Goal: Task Accomplishment & Management: Use online tool/utility

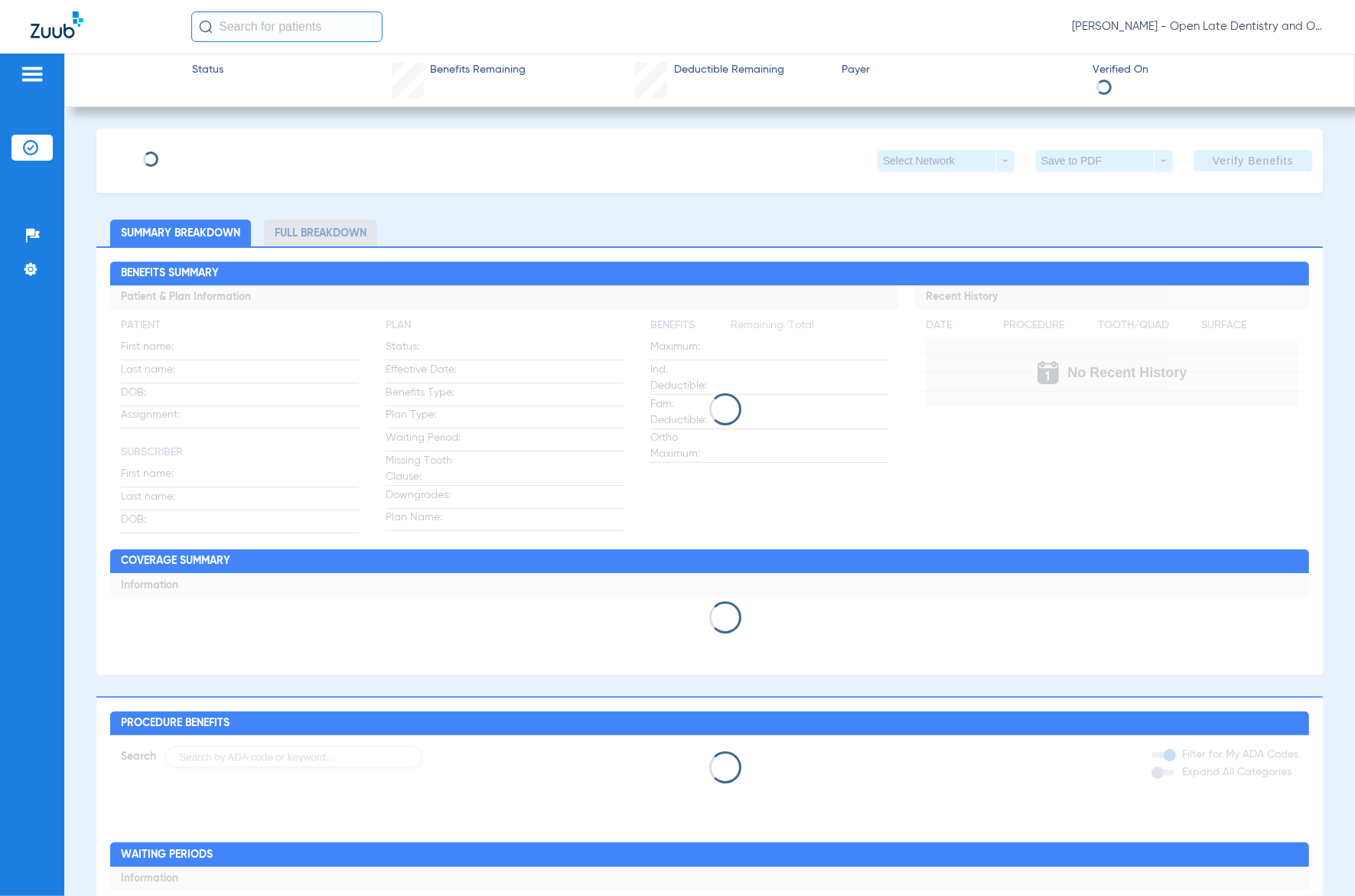
click at [350, 28] on input "text" at bounding box center [286, 26] width 191 height 30
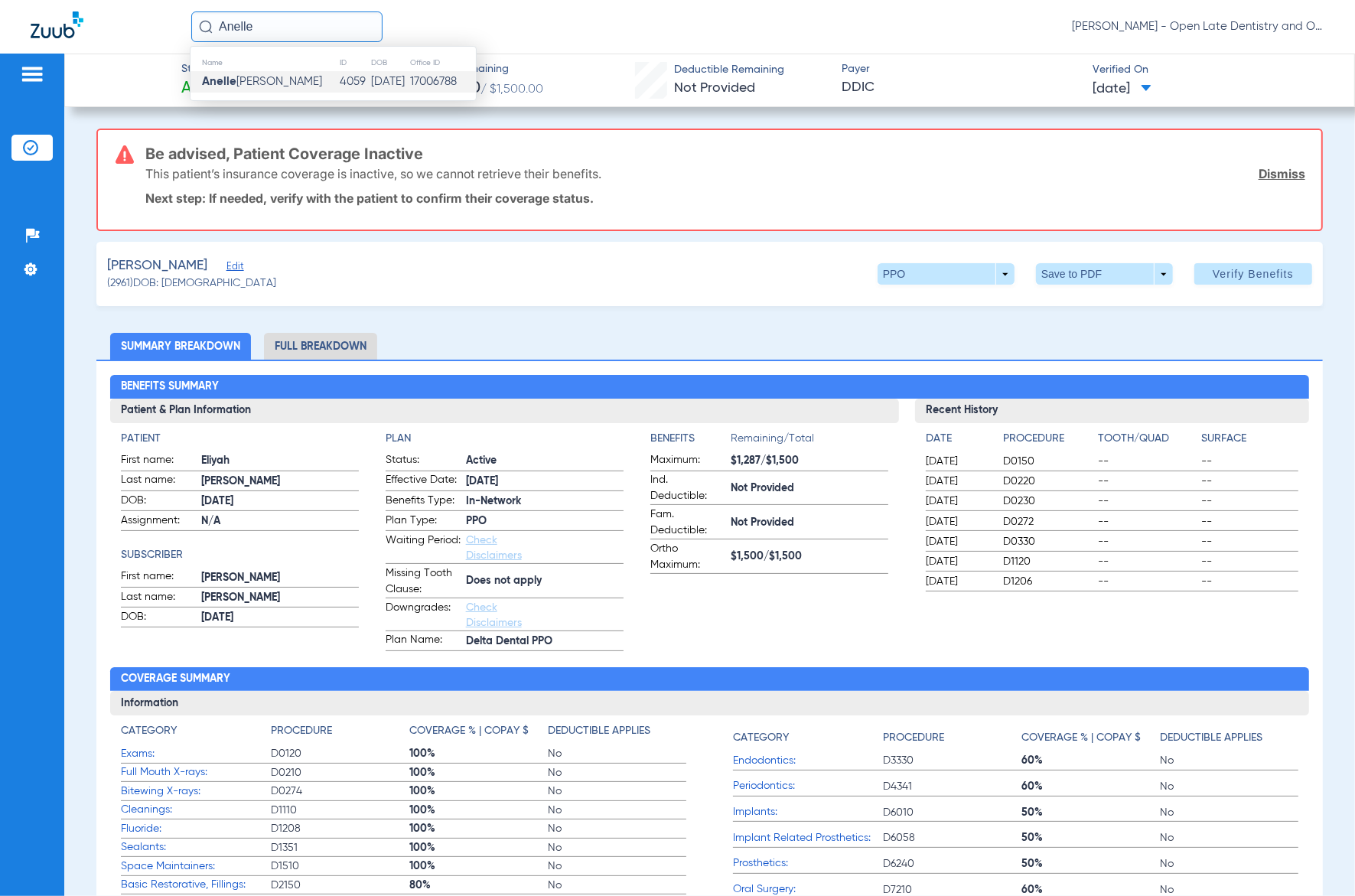
type input "Anelle"
click at [241, 74] on td "[PERSON_NAME]" at bounding box center [265, 82] width 149 height 22
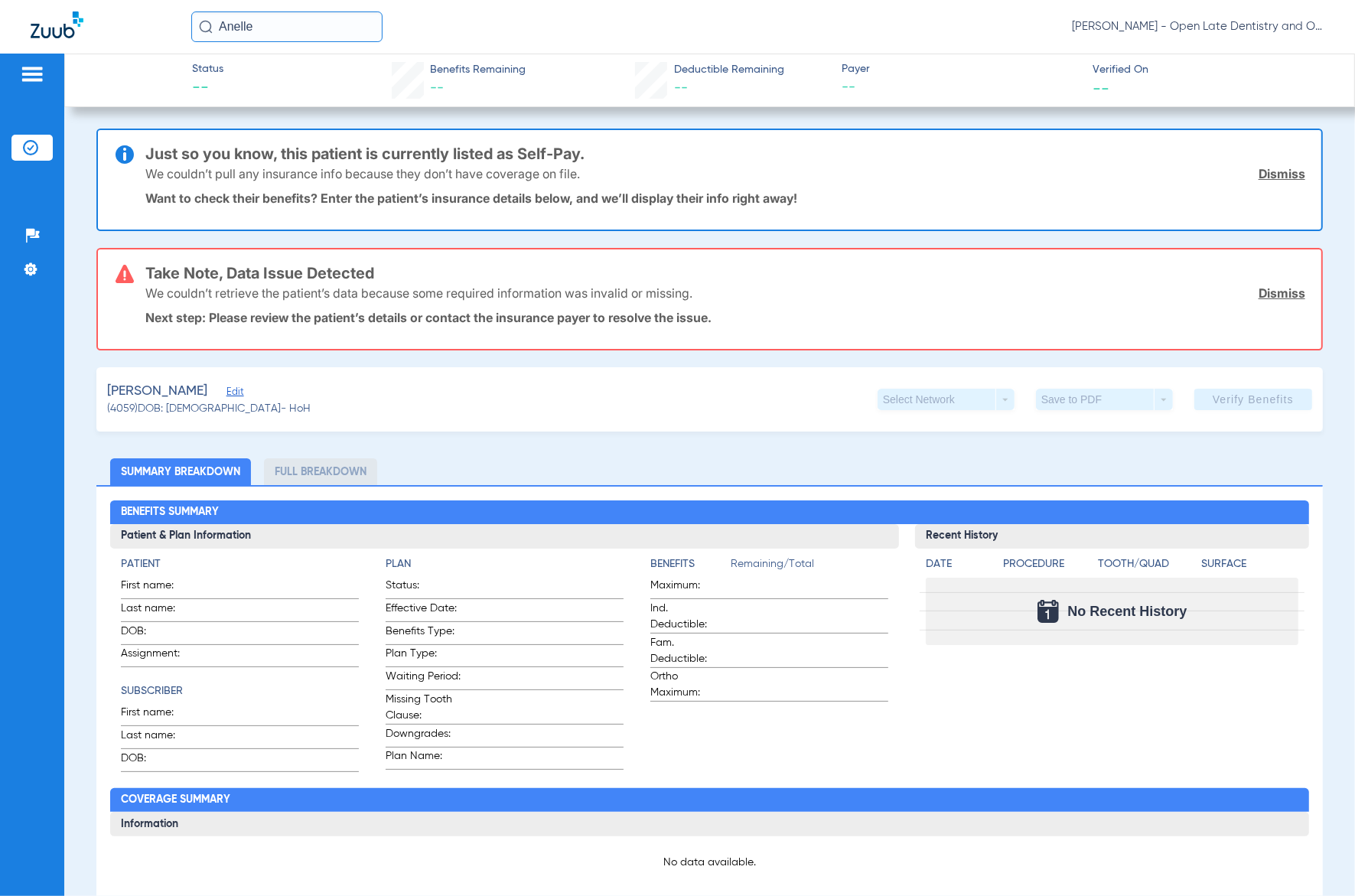
click at [234, 388] on div "[PERSON_NAME] Edit" at bounding box center [209, 391] width 203 height 19
click at [226, 392] on span "Edit" at bounding box center [233, 394] width 14 height 14
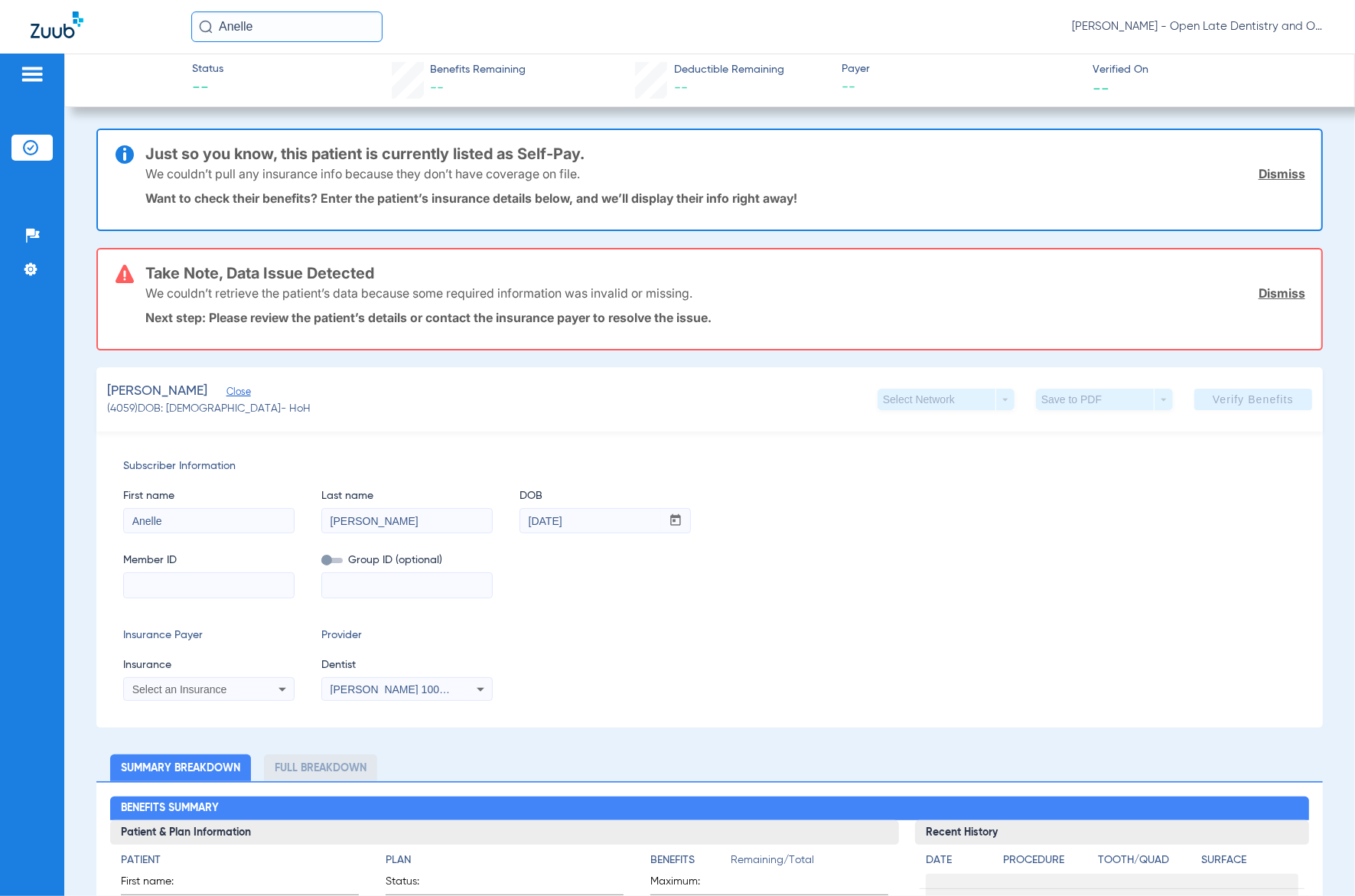
click at [184, 701] on div "Subscriber Information First name [PERSON_NAME] Last name [PERSON_NAME] DOB mm …" at bounding box center [709, 579] width 1226 height 296
click at [197, 690] on span "Select an Insurance" at bounding box center [179, 689] width 95 height 12
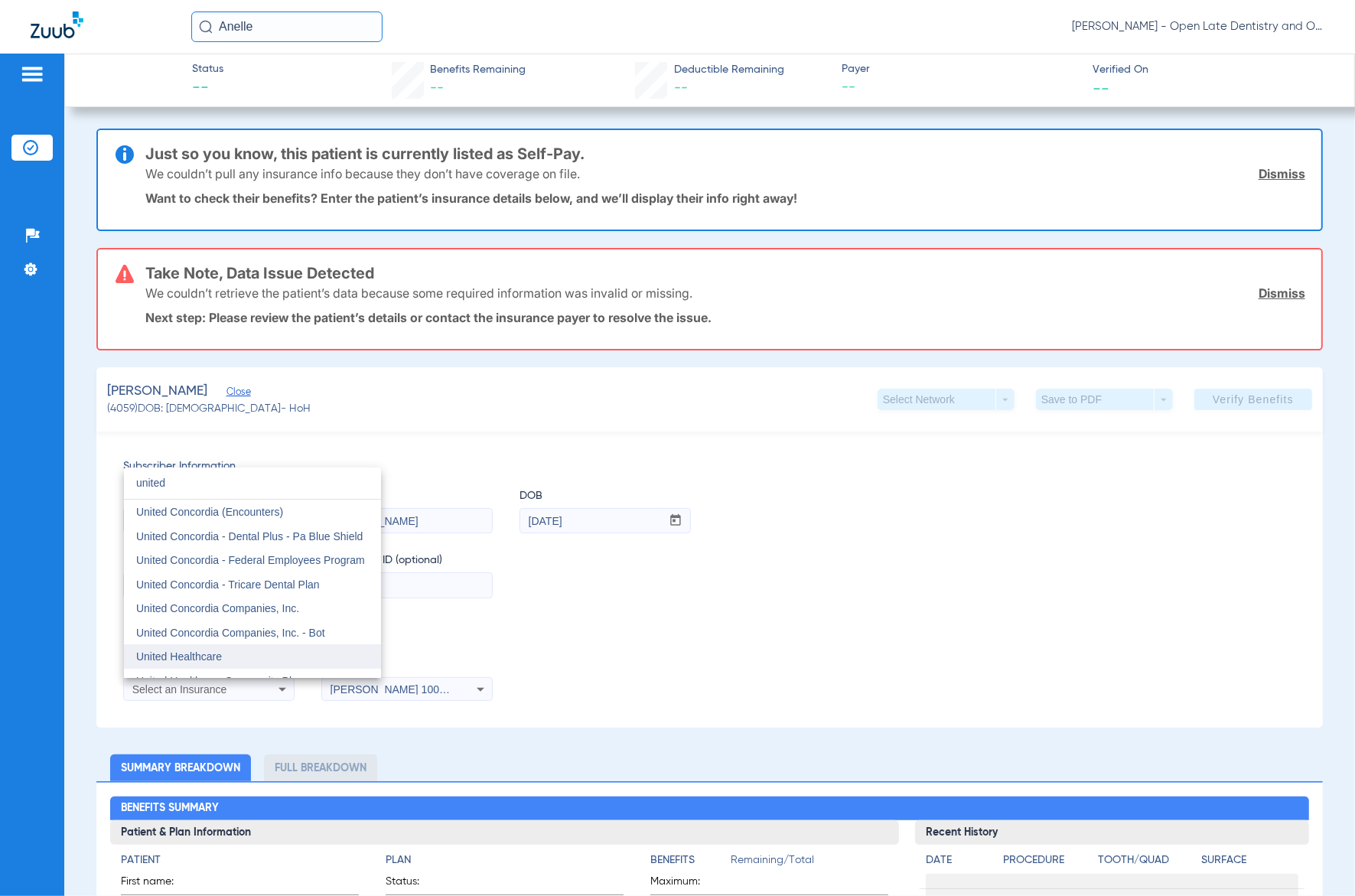
type input "united"
click at [192, 654] on span "United Healthcare" at bounding box center [178, 656] width 86 height 12
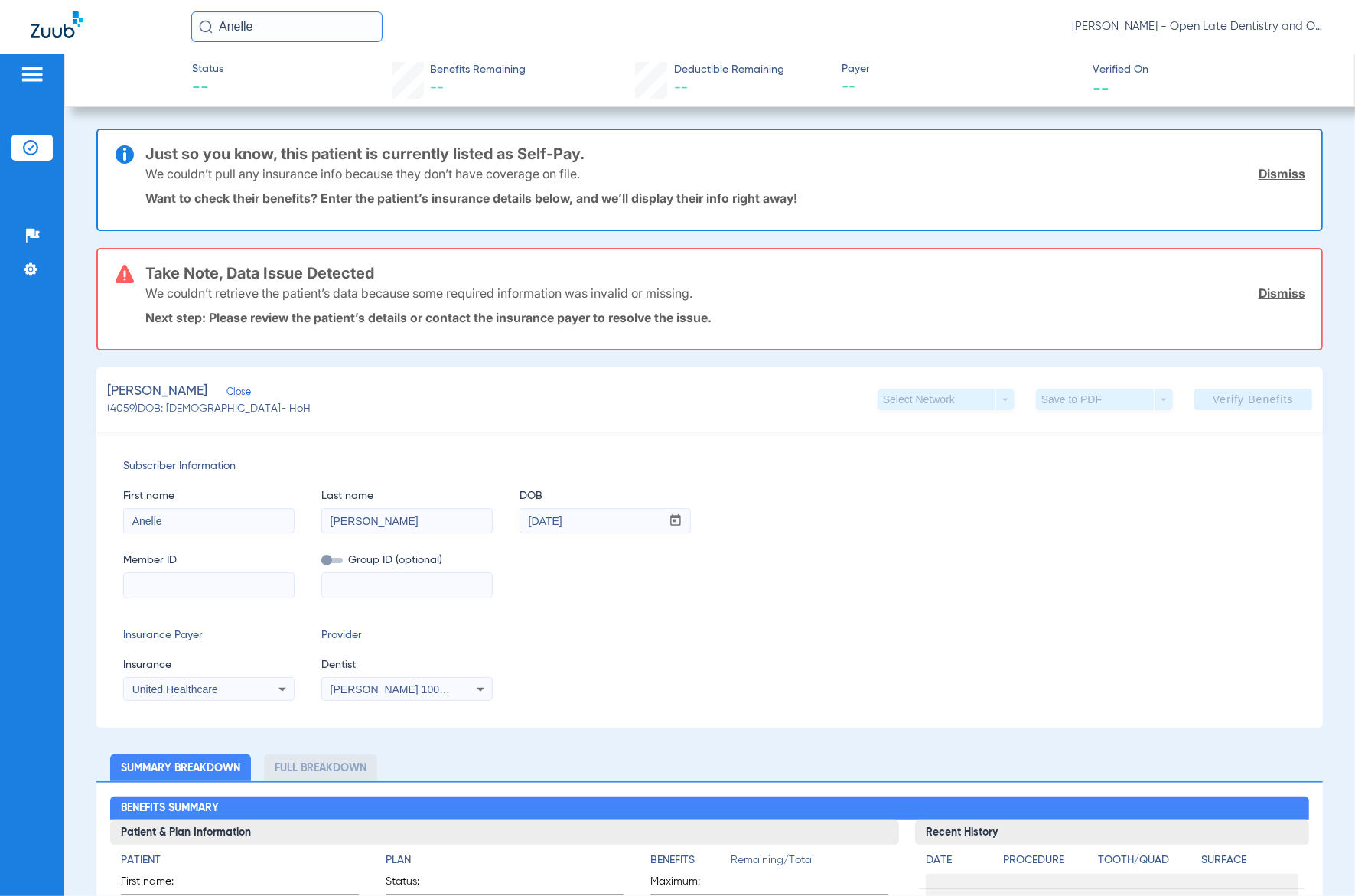
click at [165, 580] on input at bounding box center [209, 585] width 170 height 25
paste input "0014772974"
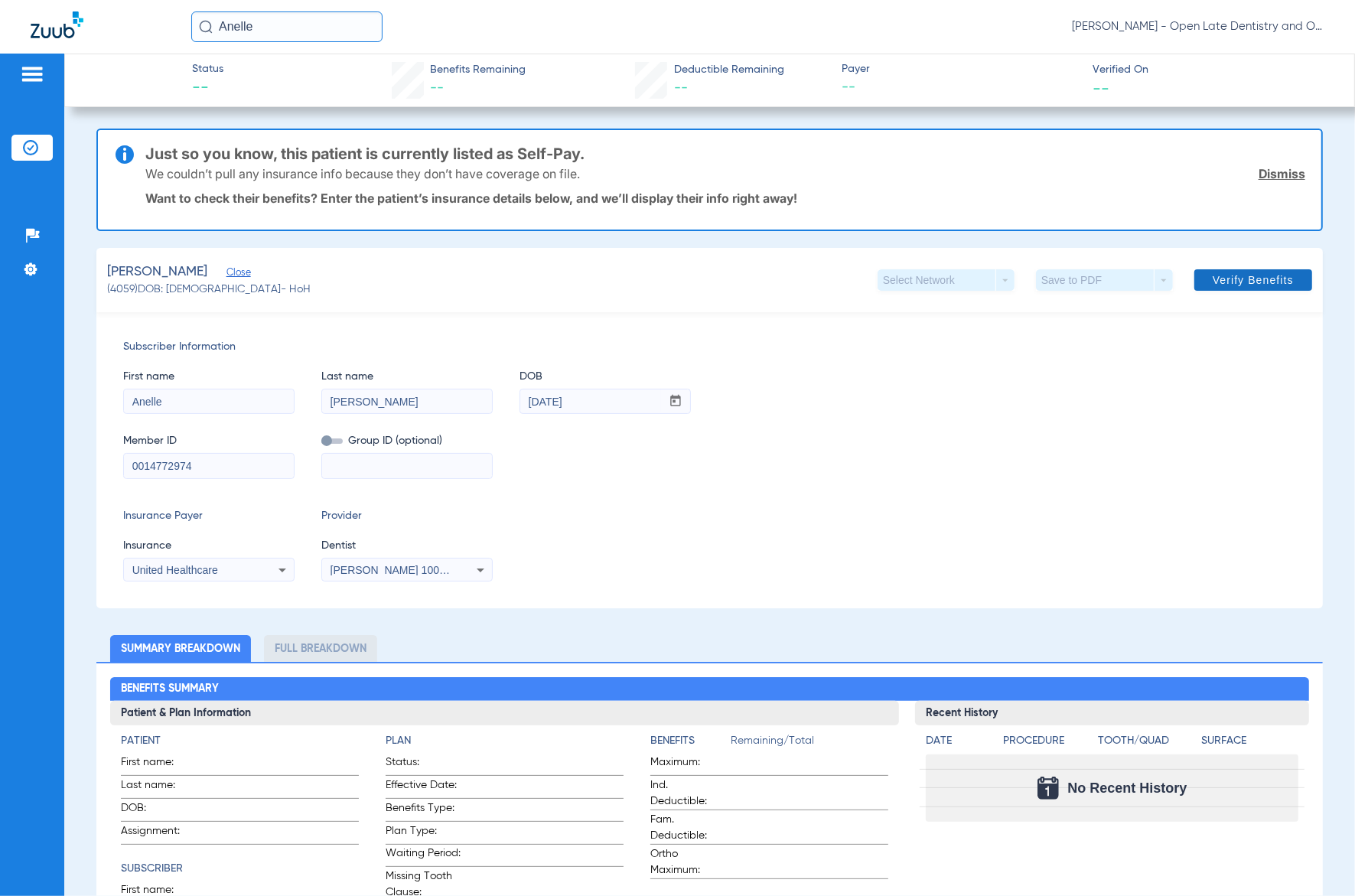
type input "0014772974"
click at [1200, 289] on span at bounding box center [1253, 280] width 118 height 37
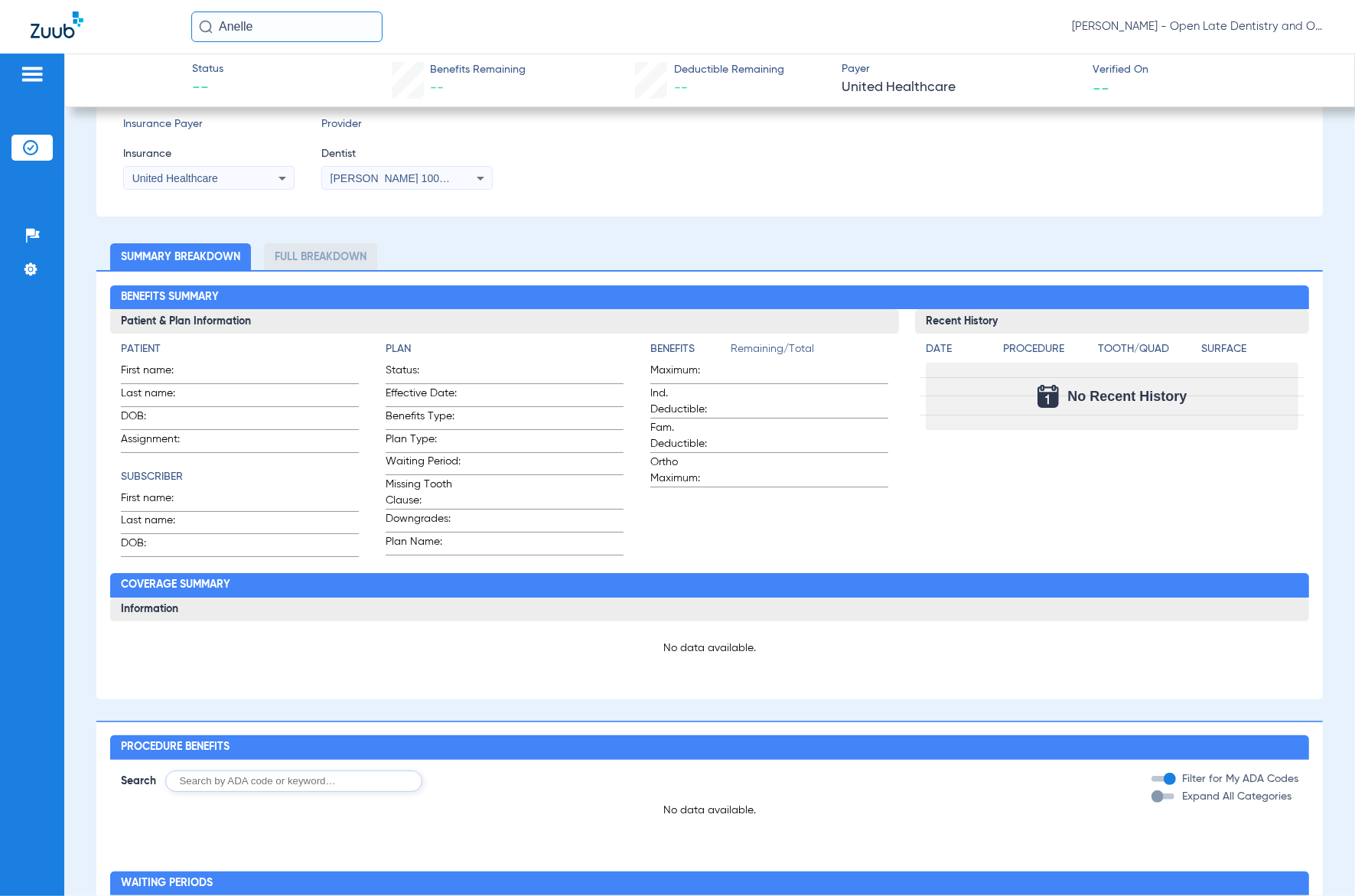
scroll to position [574, 0]
